Goal: Entertainment & Leisure: Consume media (video, audio)

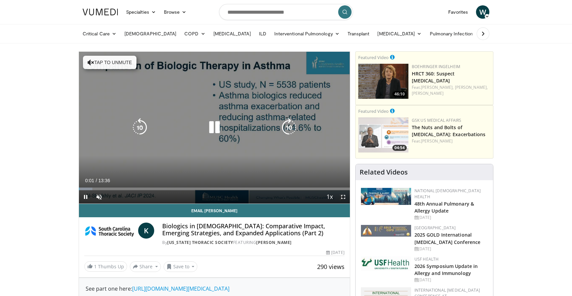
click at [114, 66] on button "Tap to unmute" at bounding box center [109, 62] width 53 height 13
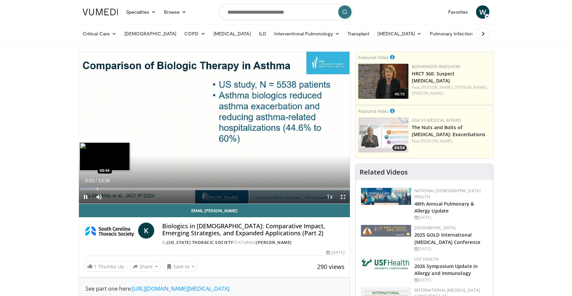
click at [97, 189] on div "Progress Bar" at bounding box center [97, 189] width 1 height 3
click at [105, 189] on div "Progress Bar" at bounding box center [105, 189] width 1 height 3
click at [112, 190] on div "Progress Bar" at bounding box center [112, 189] width 1 height 3
click at [119, 189] on div "10 seconds Tap to unmute" at bounding box center [214, 128] width 271 height 152
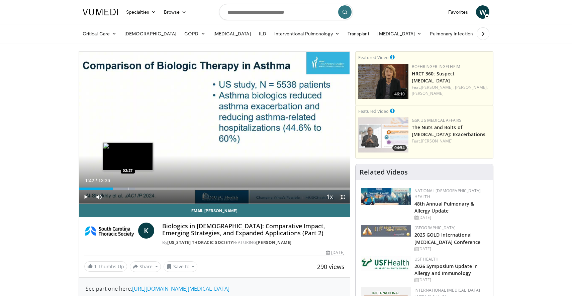
click at [128, 189] on div "Progress Bar" at bounding box center [128, 189] width 1 height 3
click at [87, 196] on span "Video Player" at bounding box center [85, 197] width 13 height 13
click at [139, 189] on div "Progress Bar" at bounding box center [139, 189] width 1 height 3
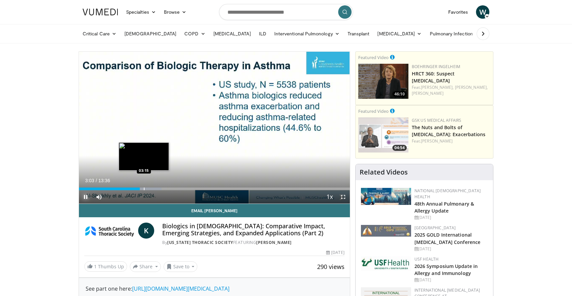
click at [144, 189] on div "Progress Bar" at bounding box center [144, 189] width 1 height 3
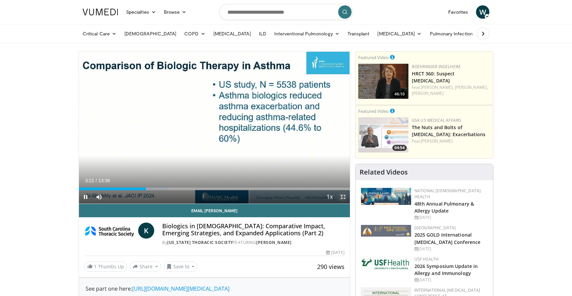
click at [343, 197] on span "Video Player" at bounding box center [342, 197] width 13 height 13
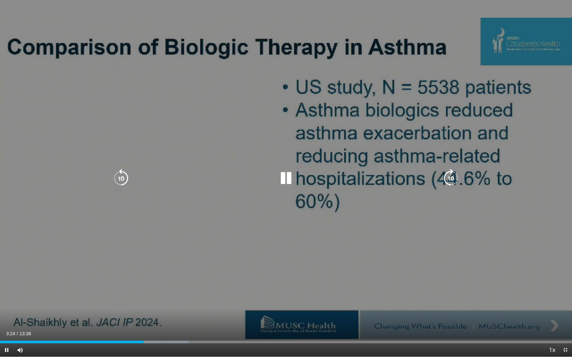
click at [444, 184] on icon "Video Player" at bounding box center [450, 178] width 19 height 19
click at [447, 182] on icon "Video Player" at bounding box center [450, 178] width 19 height 19
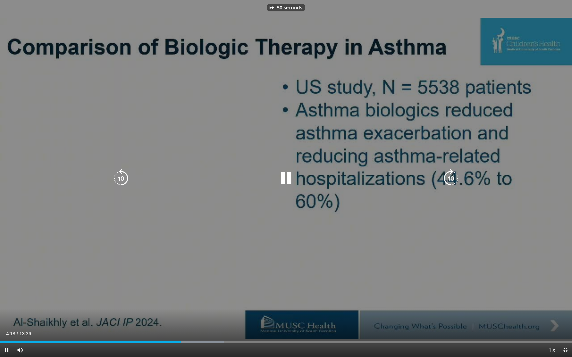
click at [447, 182] on icon "Video Player" at bounding box center [450, 178] width 19 height 19
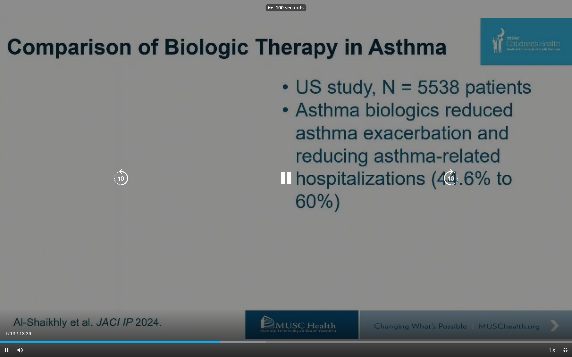
click at [447, 182] on icon "Video Player" at bounding box center [450, 178] width 19 height 19
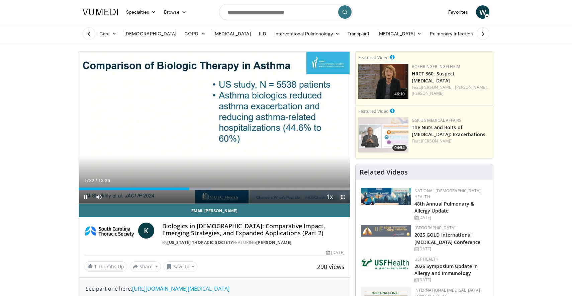
click at [344, 198] on span "Video Player" at bounding box center [342, 197] width 13 height 13
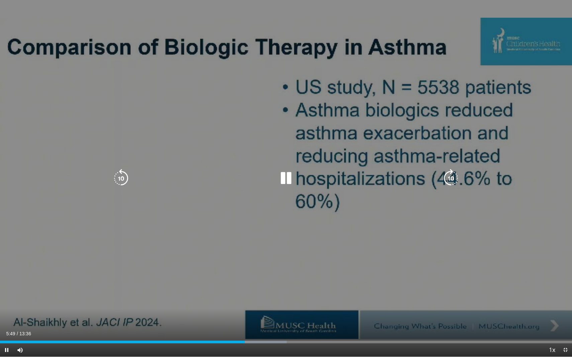
click at [125, 181] on icon "Video Player" at bounding box center [121, 178] width 19 height 19
click at [123, 177] on icon "Video Player" at bounding box center [121, 178] width 19 height 19
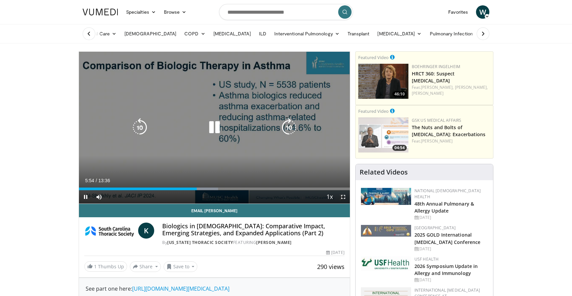
click at [151, 132] on div "Video Player" at bounding box center [214, 127] width 162 height 13
click at [140, 127] on icon "Video Player" at bounding box center [139, 127] width 19 height 19
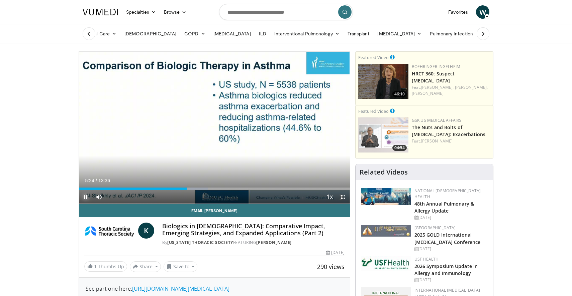
click at [86, 197] on span "Video Player" at bounding box center [85, 197] width 13 height 13
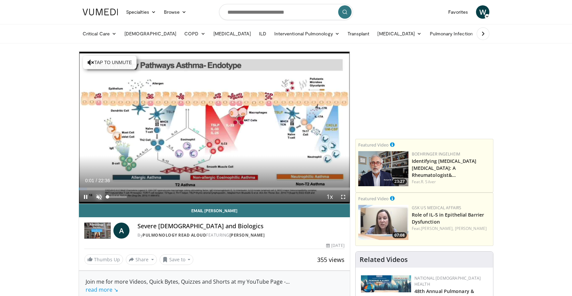
click at [97, 199] on span "Video Player" at bounding box center [98, 197] width 13 height 13
click at [171, 191] on div "Current Time 0:02 / Duration 22:36 Pause Skip Backward Skip Forward Mute Loaded…" at bounding box center [214, 197] width 271 height 13
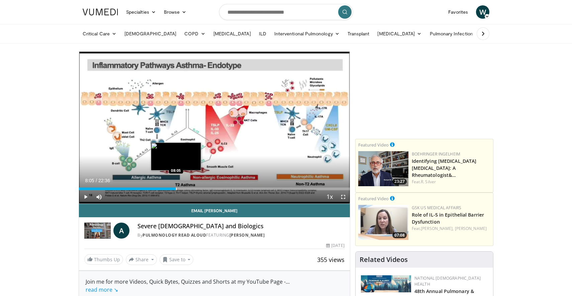
click at [176, 189] on div "Progress Bar" at bounding box center [176, 189] width 1 height 3
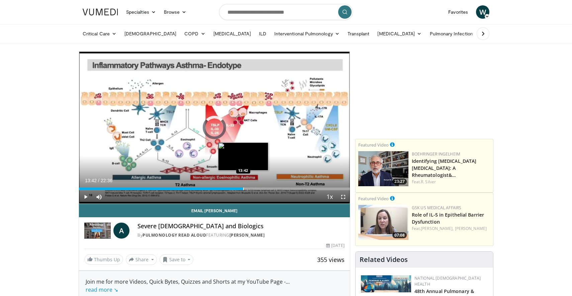
click at [243, 188] on div "Progress Bar" at bounding box center [243, 189] width 1 height 3
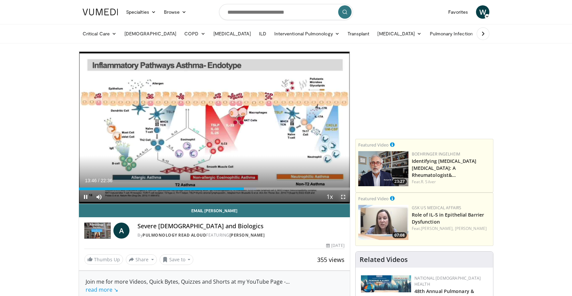
click at [344, 198] on span "Video Player" at bounding box center [342, 197] width 13 height 13
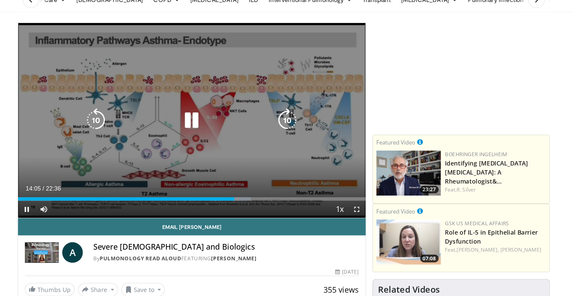
click at [143, 127] on icon "Video Player" at bounding box center [139, 127] width 19 height 19
click at [143, 128] on icon "Video Player" at bounding box center [139, 127] width 19 height 19
click at [290, 130] on icon "Video Player" at bounding box center [288, 127] width 19 height 19
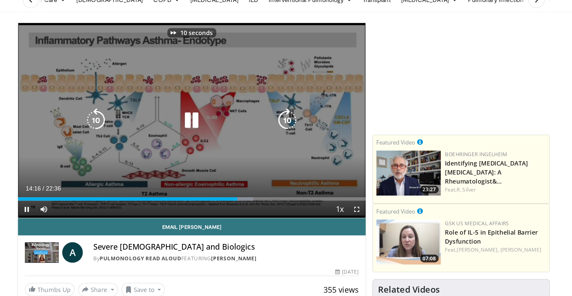
click at [290, 130] on icon "Video Player" at bounding box center [288, 127] width 19 height 19
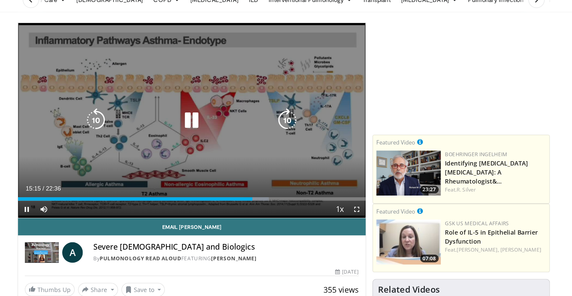
click at [288, 125] on icon "Video Player" at bounding box center [288, 127] width 19 height 19
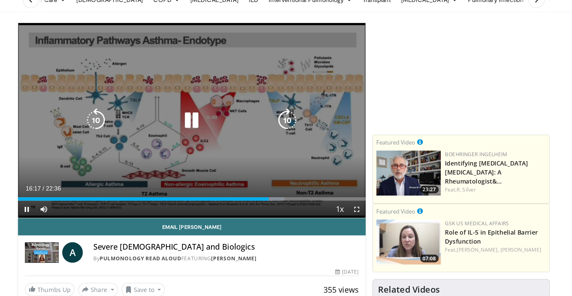
click at [213, 123] on icon "Video Player" at bounding box center [214, 127] width 19 height 19
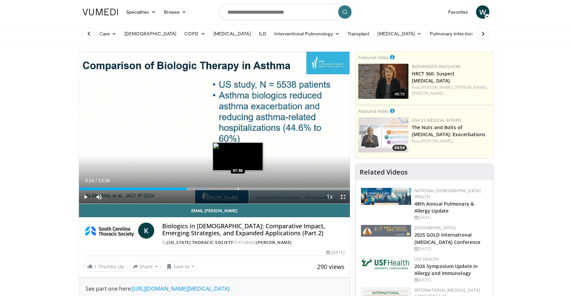
click at [238, 188] on div "Progress Bar" at bounding box center [238, 189] width 1 height 3
click at [232, 189] on div "Progress Bar" at bounding box center [232, 189] width 1 height 3
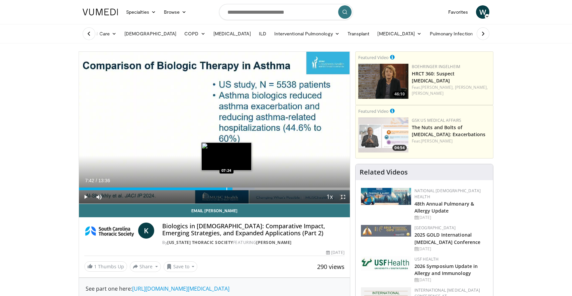
click at [226, 189] on div "Progress Bar" at bounding box center [226, 189] width 1 height 3
click at [86, 198] on span "Video Player" at bounding box center [85, 197] width 13 height 13
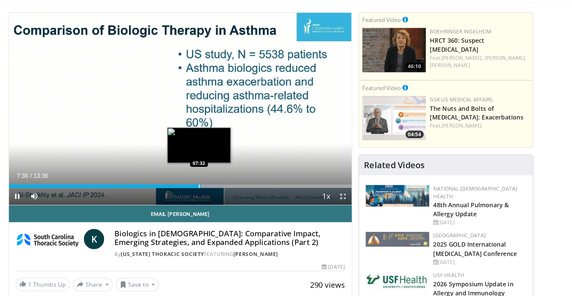
click at [229, 188] on div "Progress Bar" at bounding box center [229, 189] width 1 height 3
click at [228, 190] on div "Progress Bar" at bounding box center [228, 189] width 1 height 3
click at [225, 190] on div "Progress Bar" at bounding box center [225, 189] width 1 height 3
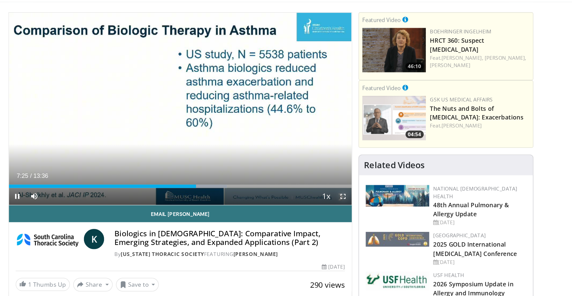
click at [343, 197] on span "Video Player" at bounding box center [342, 197] width 13 height 13
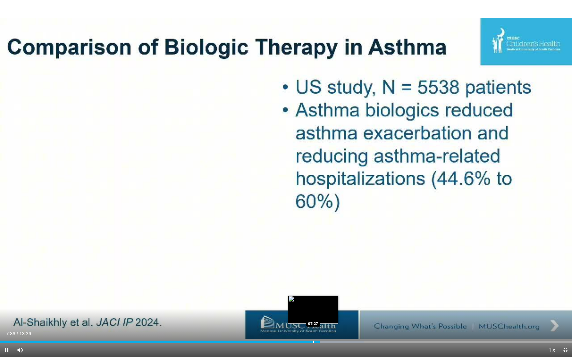
click at [313, 296] on div "Progress Bar" at bounding box center [313, 342] width 1 height 3
click at [311, 296] on div "Progress Bar" at bounding box center [311, 342] width 1 height 3
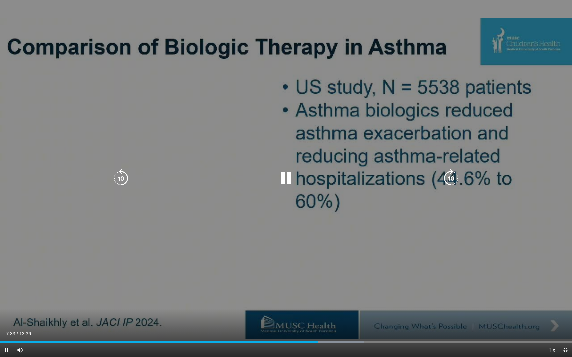
click at [308, 286] on div "40 seconds Tap to unmute" at bounding box center [286, 178] width 572 height 357
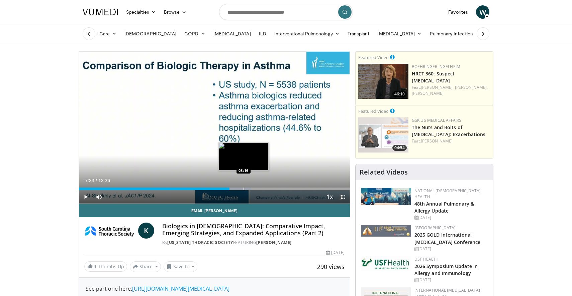
click at [243, 189] on div "Progress Bar" at bounding box center [243, 189] width 1 height 3
click at [255, 188] on div "Progress Bar" at bounding box center [255, 189] width 1 height 3
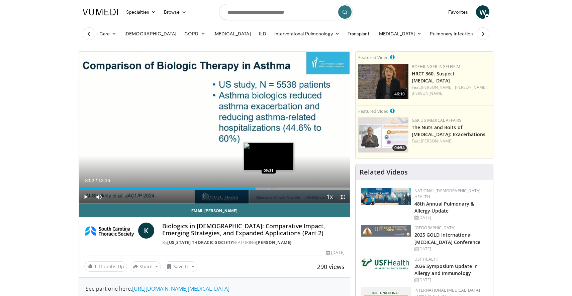
click at [269, 189] on div "Progress Bar" at bounding box center [268, 189] width 1 height 3
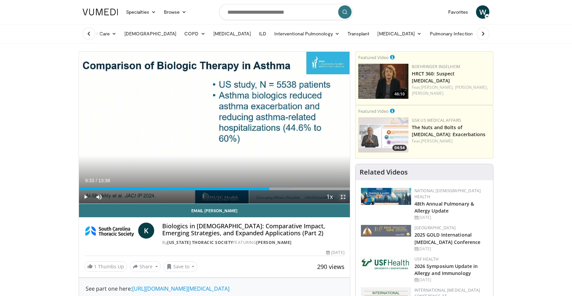
click at [343, 198] on span "Video Player" at bounding box center [342, 197] width 13 height 13
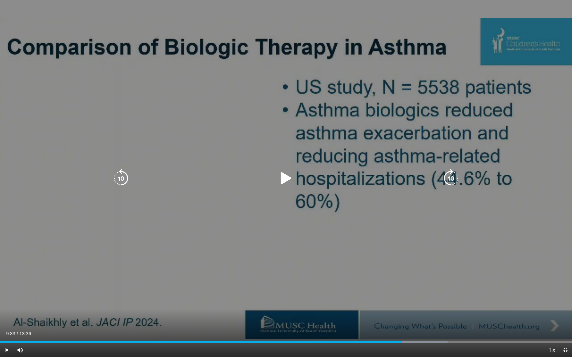
click at [285, 179] on icon "Video Player" at bounding box center [285, 178] width 19 height 19
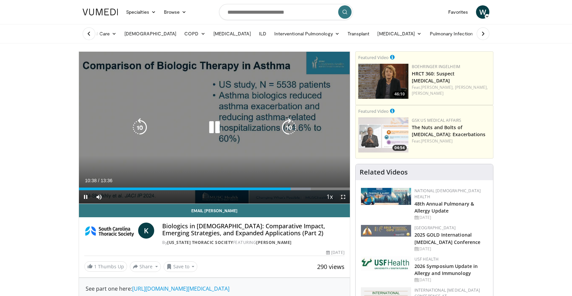
click at [216, 127] on icon "Video Player" at bounding box center [214, 127] width 19 height 19
